Goal: Information Seeking & Learning: Find specific fact

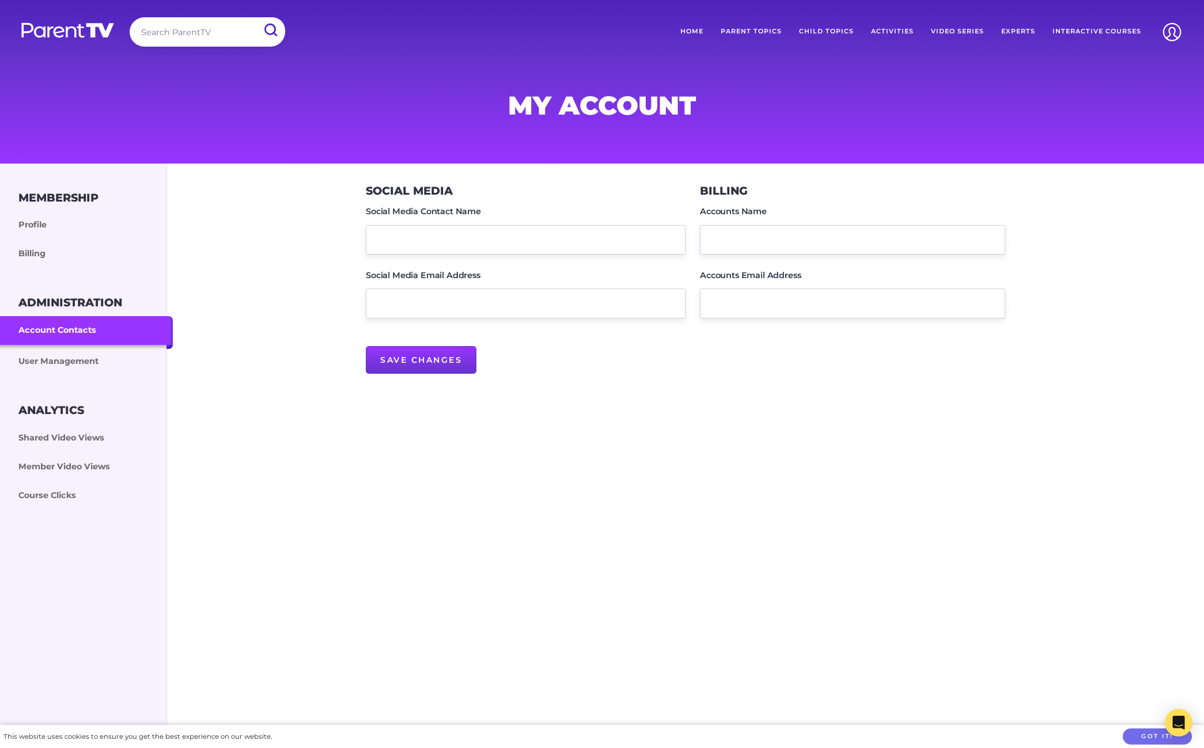
click at [192, 21] on input "search" at bounding box center [207, 31] width 155 height 29
click at [809, 30] on link "Child Topics" at bounding box center [826, 31] width 72 height 29
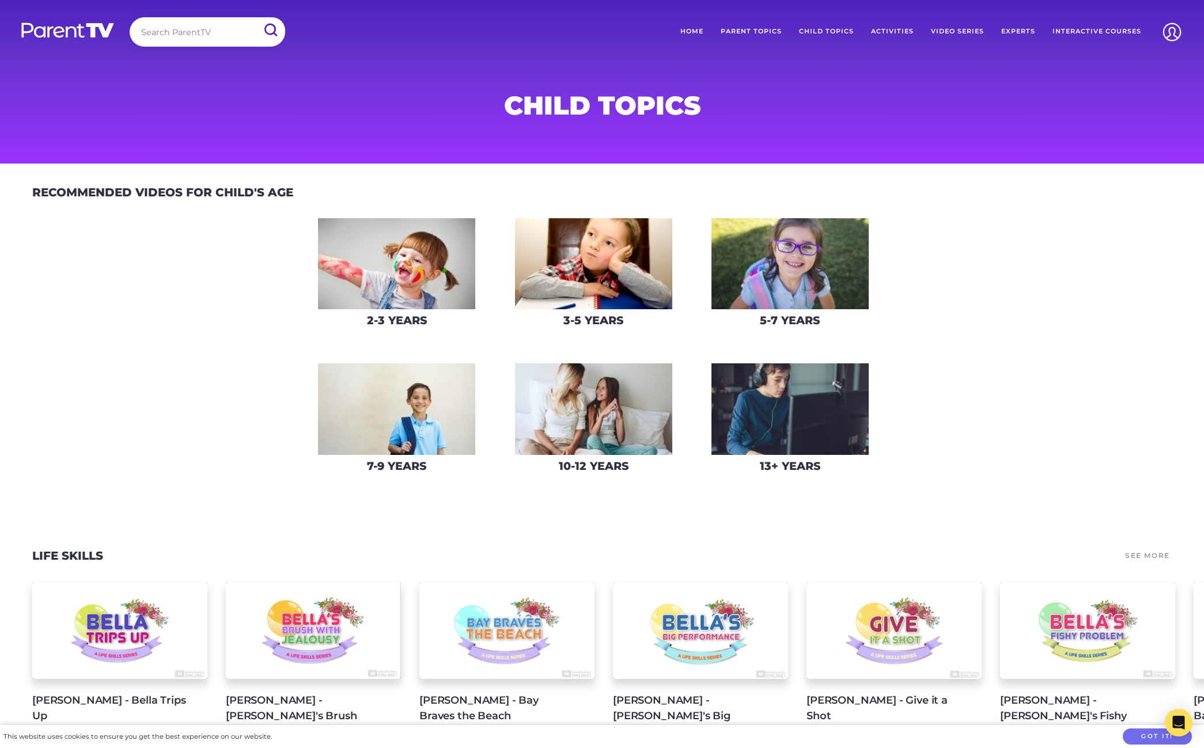
click at [194, 28] on input "search" at bounding box center [207, 31] width 155 height 29
type input "dobbing"
click at [255, 17] on input "submit" at bounding box center [270, 30] width 30 height 26
